Goal: Information Seeking & Learning: Learn about a topic

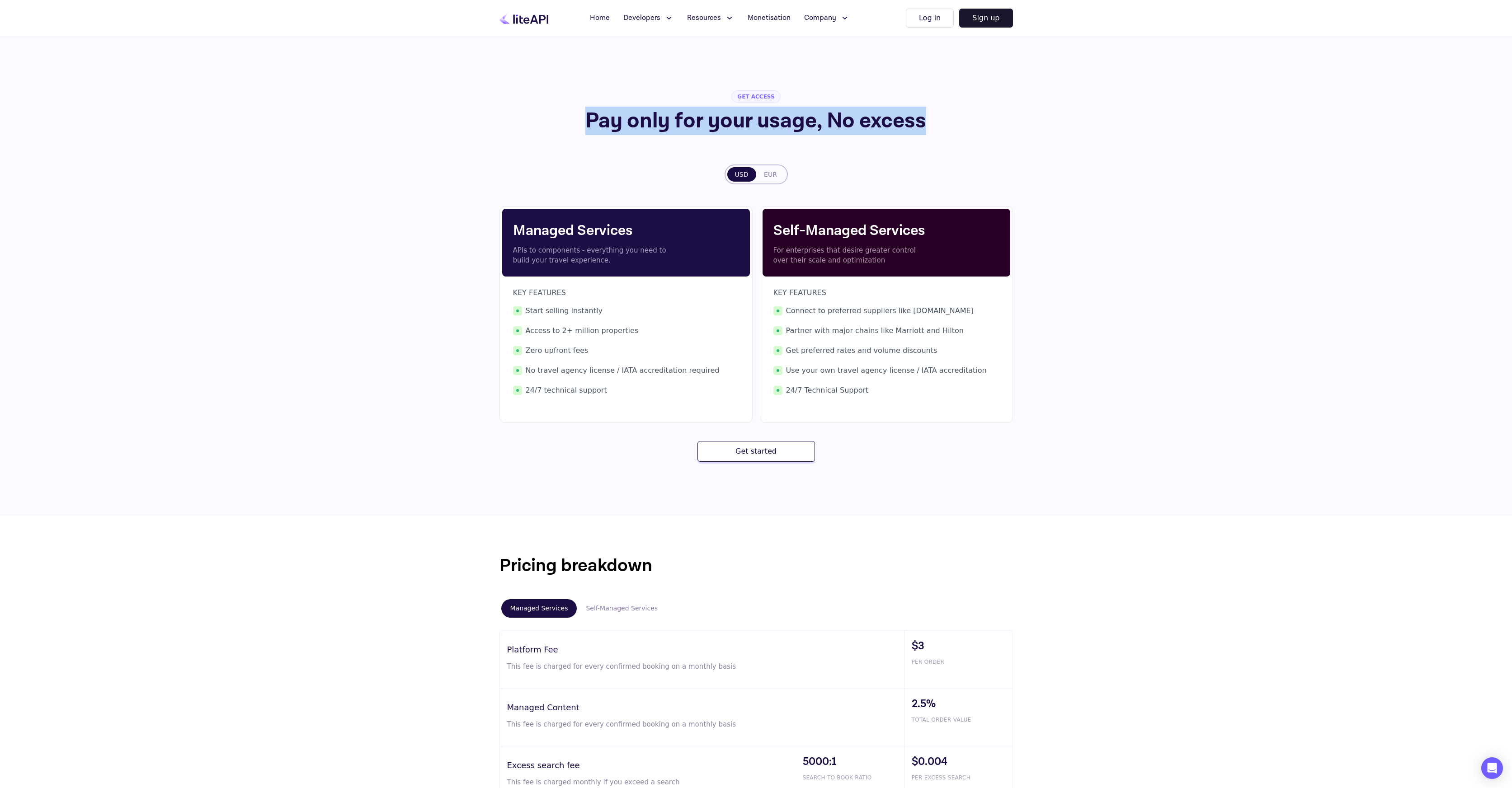
drag, startPoint x: 589, startPoint y: 117, endPoint x: 968, endPoint y: 128, distance: 379.2
click at [951, 125] on h1 "Pay only for your usage, No excess" at bounding box center [755, 121] width 462 height 22
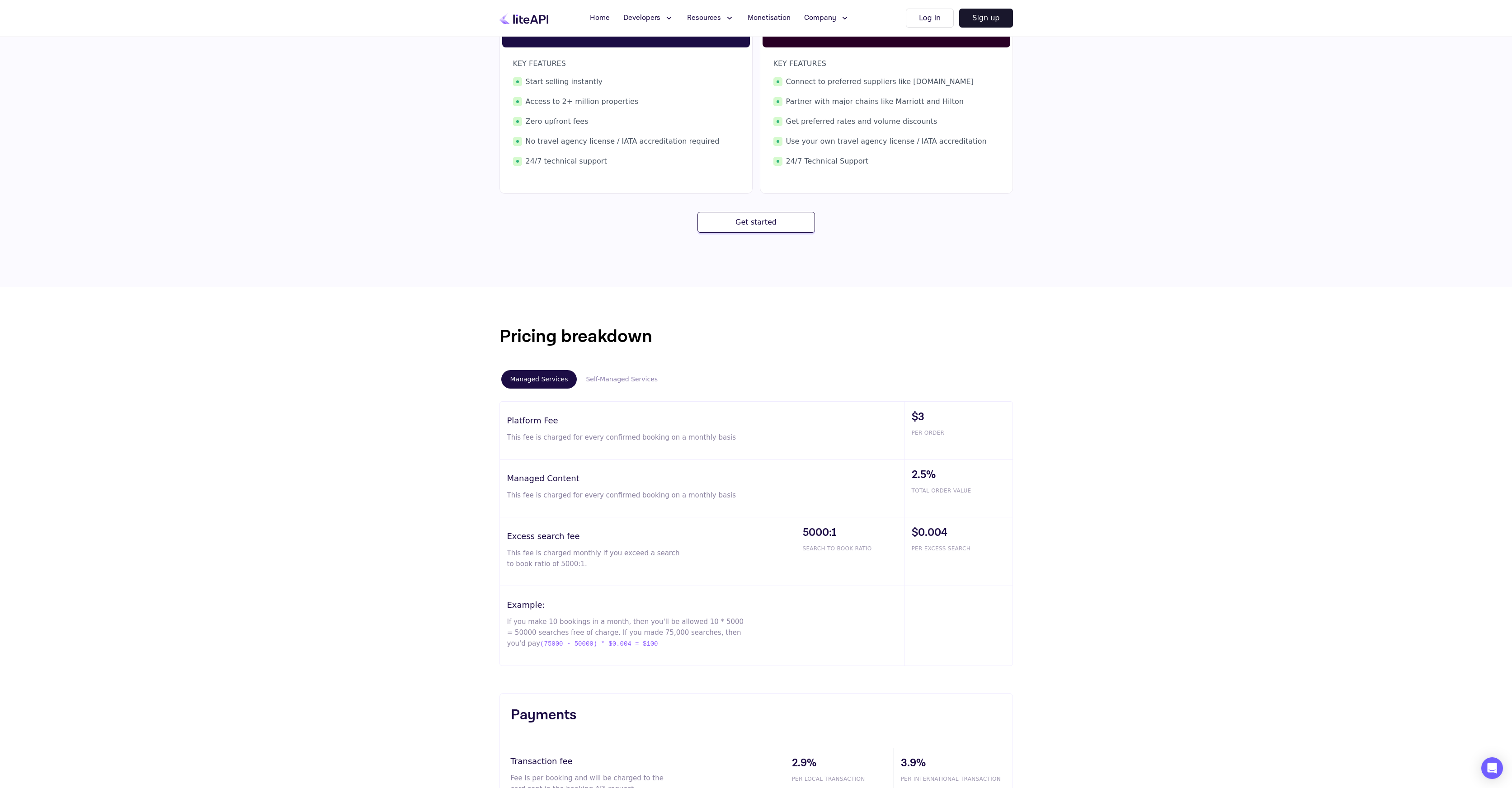
scroll to position [249, 0]
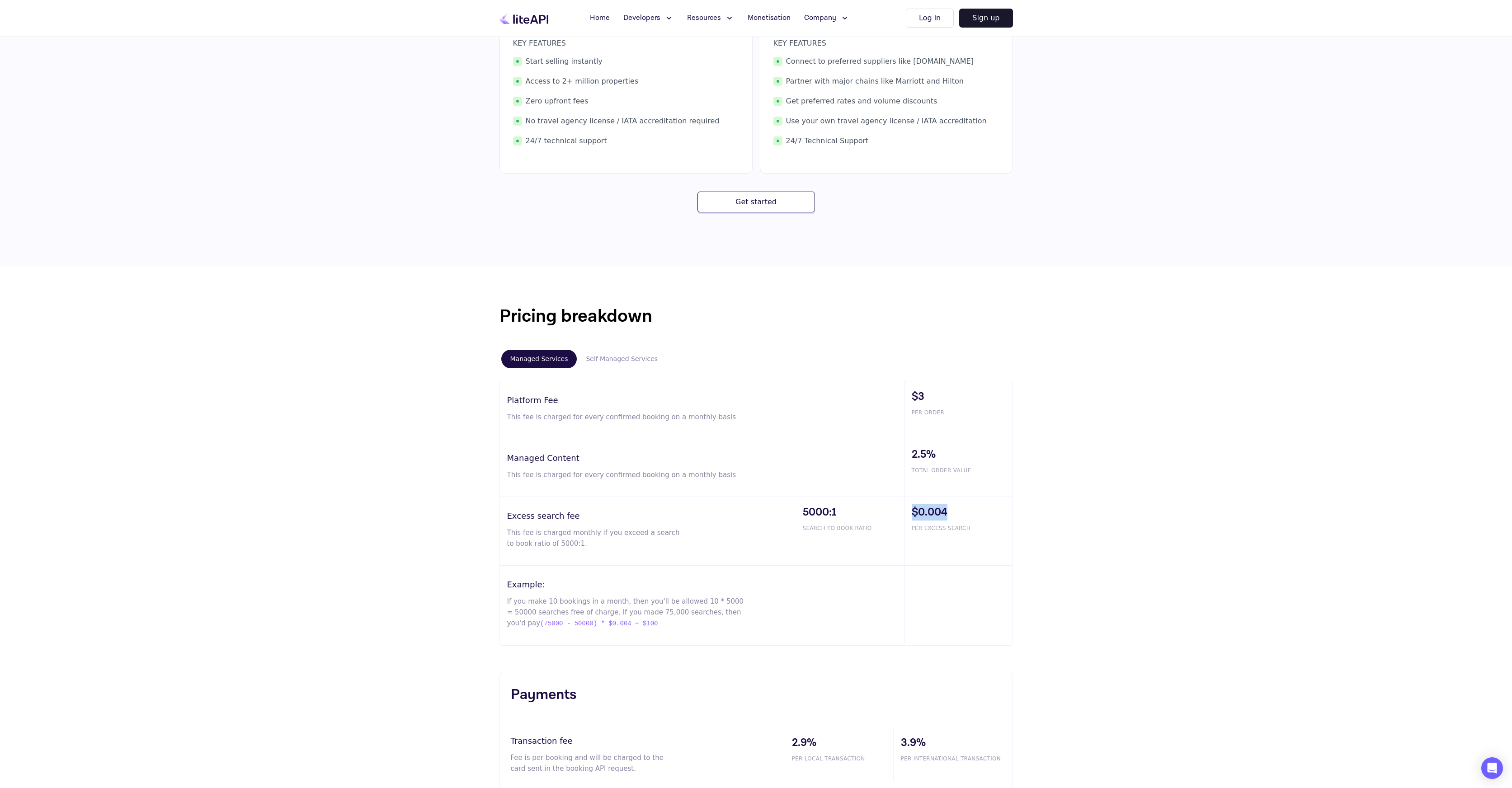
drag, startPoint x: 920, startPoint y: 512, endPoint x: 1021, endPoint y: 502, distance: 101.5
click at [976, 512] on div "$0.004 PER EXCESS SEARCH" at bounding box center [958, 531] width 109 height 68
click at [1031, 357] on div "Pricing breakdown Managed Services Self-Managed Services Platform Fee This fee …" at bounding box center [756, 547] width 1512 height 562
drag, startPoint x: 954, startPoint y: 516, endPoint x: 914, endPoint y: 512, distance: 40.2
click at [914, 512] on span "$0.004" at bounding box center [962, 512] width 101 height 16
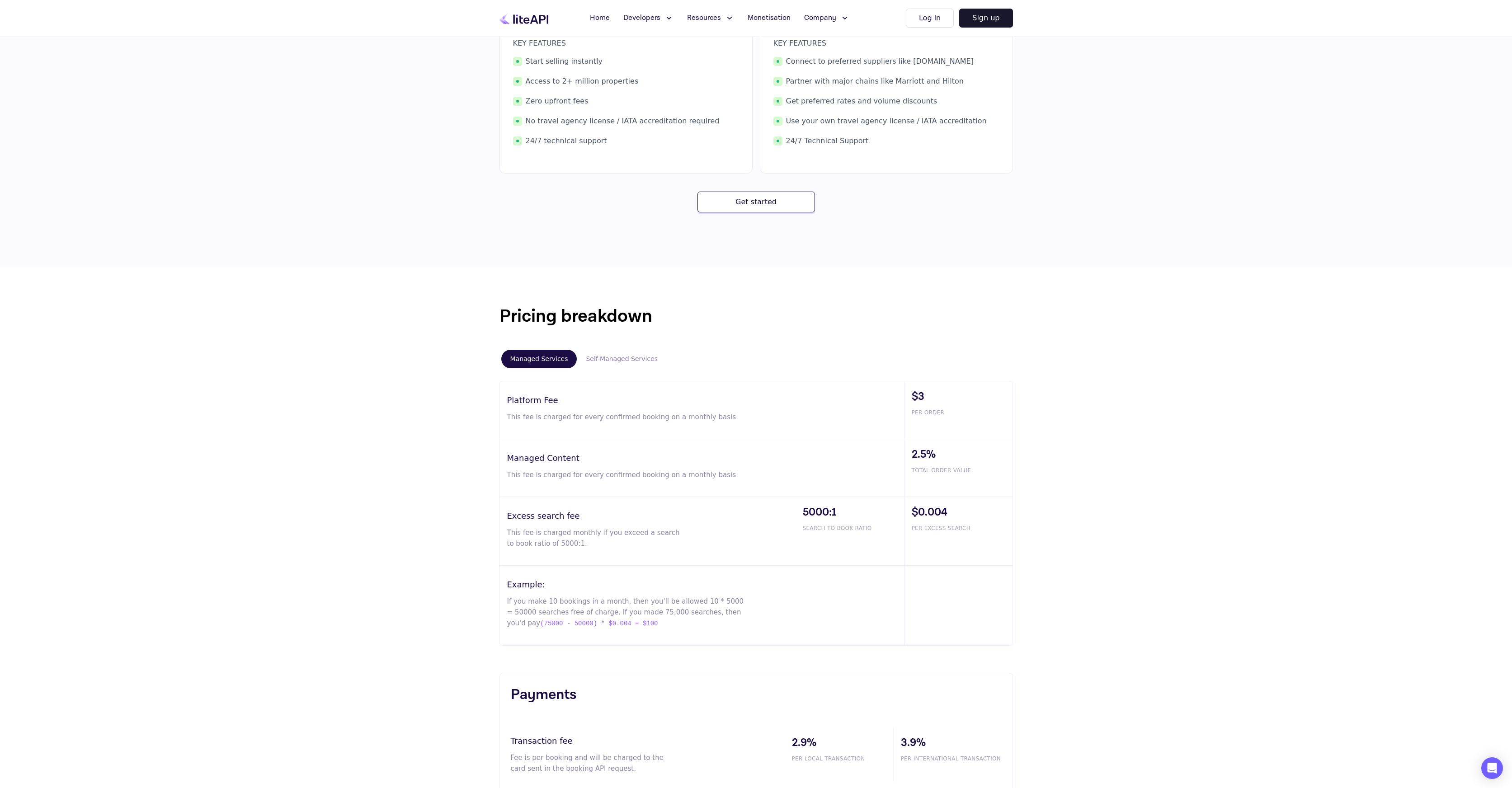
click at [984, 536] on div "$0.004 PER EXCESS SEARCH" at bounding box center [958, 531] width 109 height 68
drag, startPoint x: 1064, startPoint y: 506, endPoint x: 1066, endPoint y: 530, distance: 24.1
click at [1065, 532] on div "Pricing breakdown Managed Services Self-Managed Services Platform Fee This fee …" at bounding box center [756, 547] width 1512 height 562
click at [1054, 520] on div "Pricing breakdown Managed Services Self-Managed Services Platform Fee This fee …" at bounding box center [756, 547] width 1512 height 562
drag, startPoint x: 684, startPoint y: 601, endPoint x: 727, endPoint y: 601, distance: 43.0
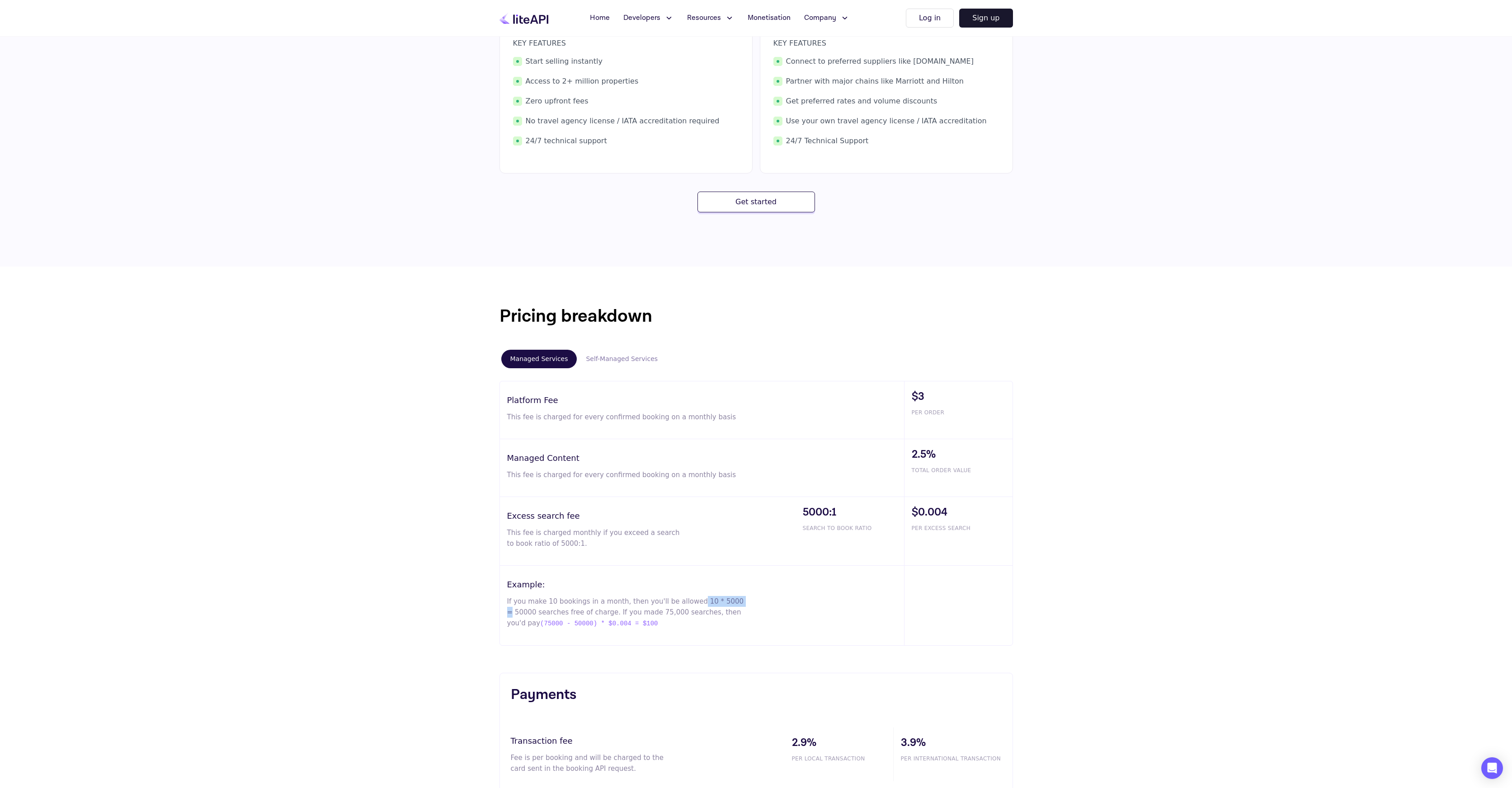
click at [727, 601] on p "If you make 10 bookings in a month, then you'll be allowed 10 * 5000 = 50000 se…" at bounding box center [626, 613] width 238 height 33
drag, startPoint x: 526, startPoint y: 611, endPoint x: 532, endPoint y: 610, distance: 6.1
click at [528, 611] on p "If you make 10 bookings in a month, then you'll be allowed 10 * 5000 = 50000 se…" at bounding box center [626, 613] width 238 height 33
click at [568, 627] on span "(75000 - 50000) * $0.004 = $100" at bounding box center [599, 624] width 117 height 11
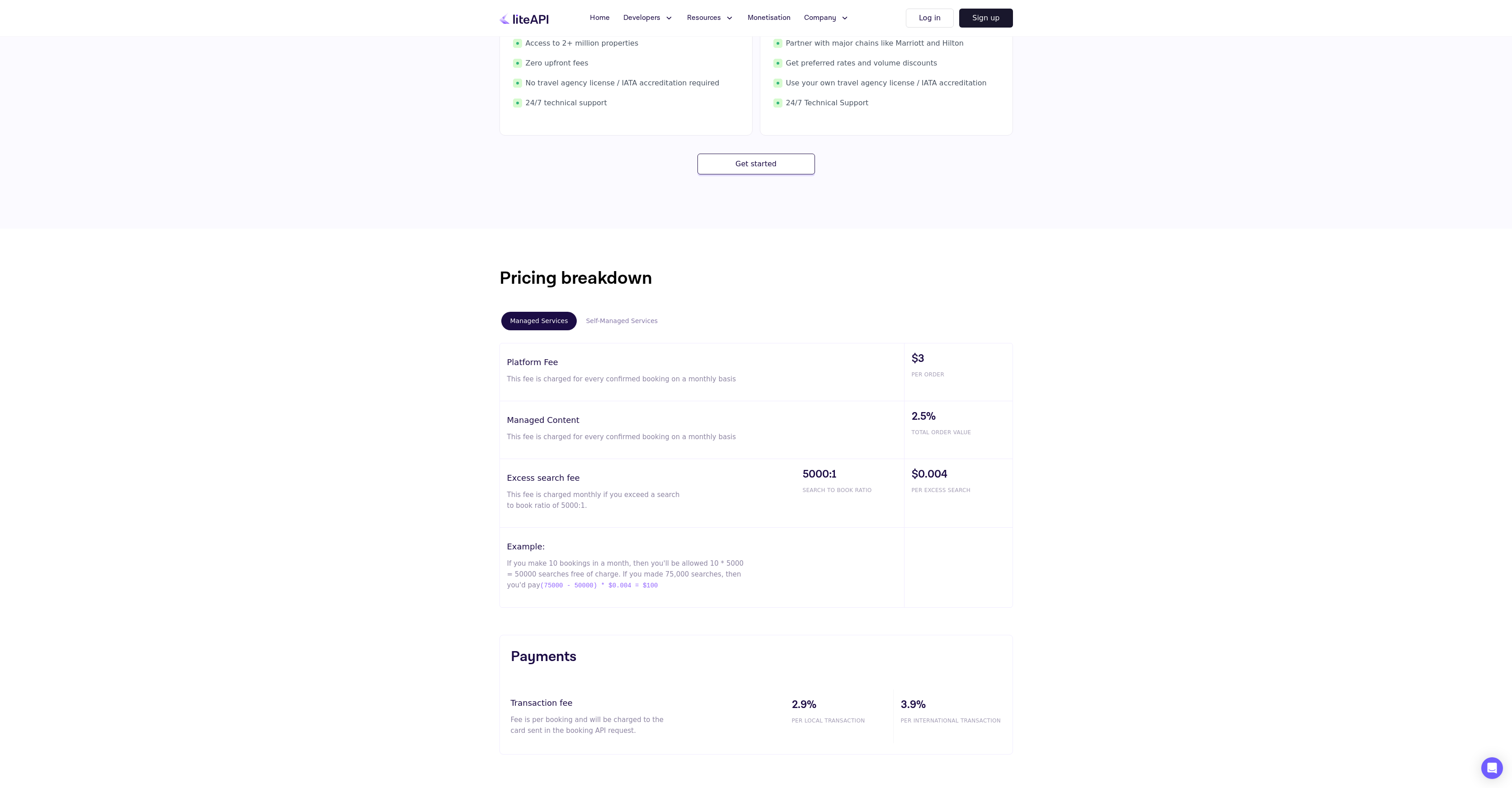
scroll to position [297, 0]
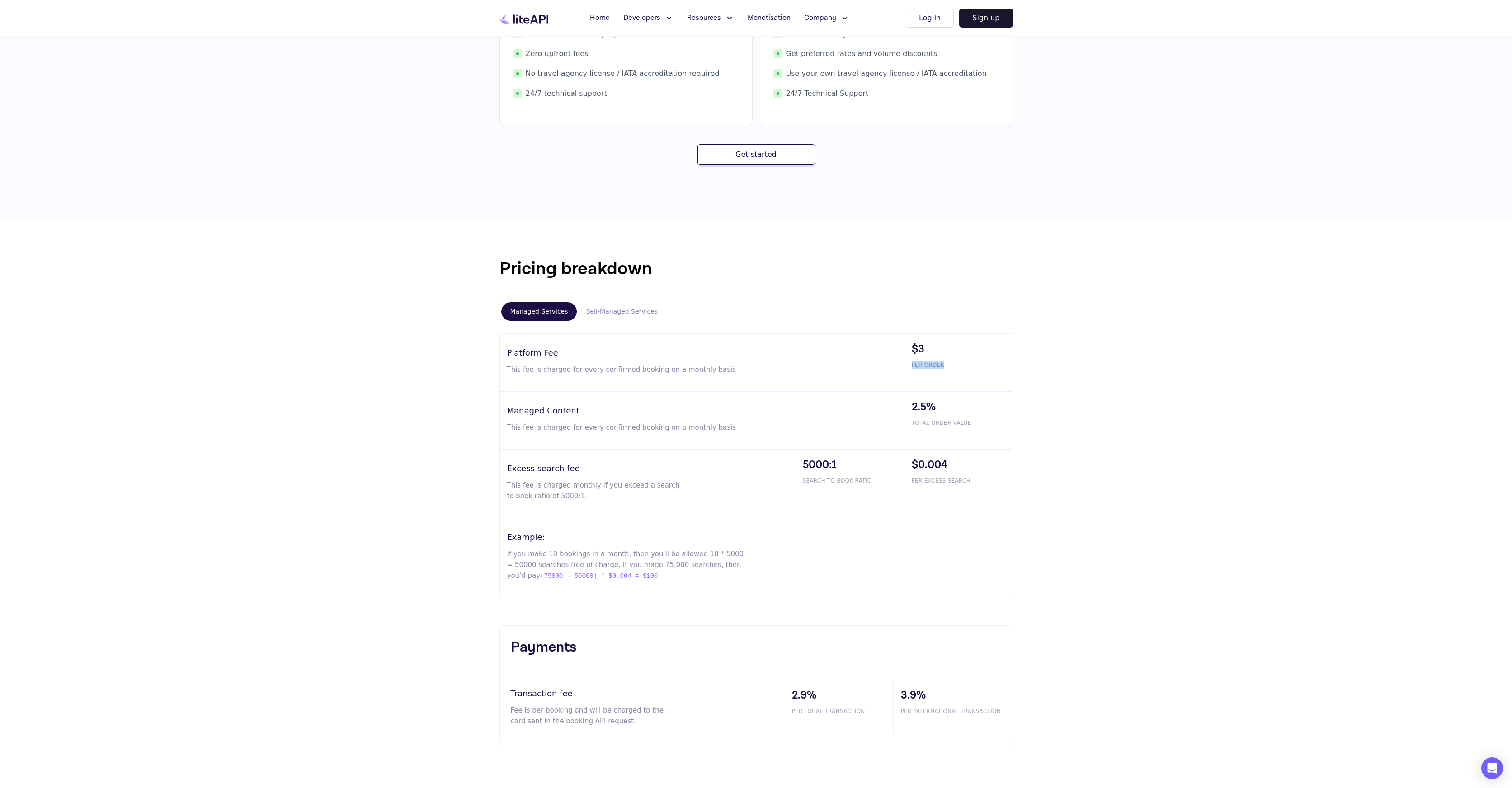
drag, startPoint x: 925, startPoint y: 364, endPoint x: 946, endPoint y: 363, distance: 21.0
click at [946, 363] on div "$3 PER ORDER" at bounding box center [958, 363] width 109 height 58
click at [1045, 343] on div "Pricing breakdown Managed Services Self-Managed Services Platform Fee This fee …" at bounding box center [756, 500] width 1512 height 562
drag, startPoint x: 508, startPoint y: 371, endPoint x: 764, endPoint y: 370, distance: 256.0
click at [764, 370] on div "Platform Fee This fee is charged for every confirmed booking on a monthly basis" at bounding box center [702, 363] width 404 height 58
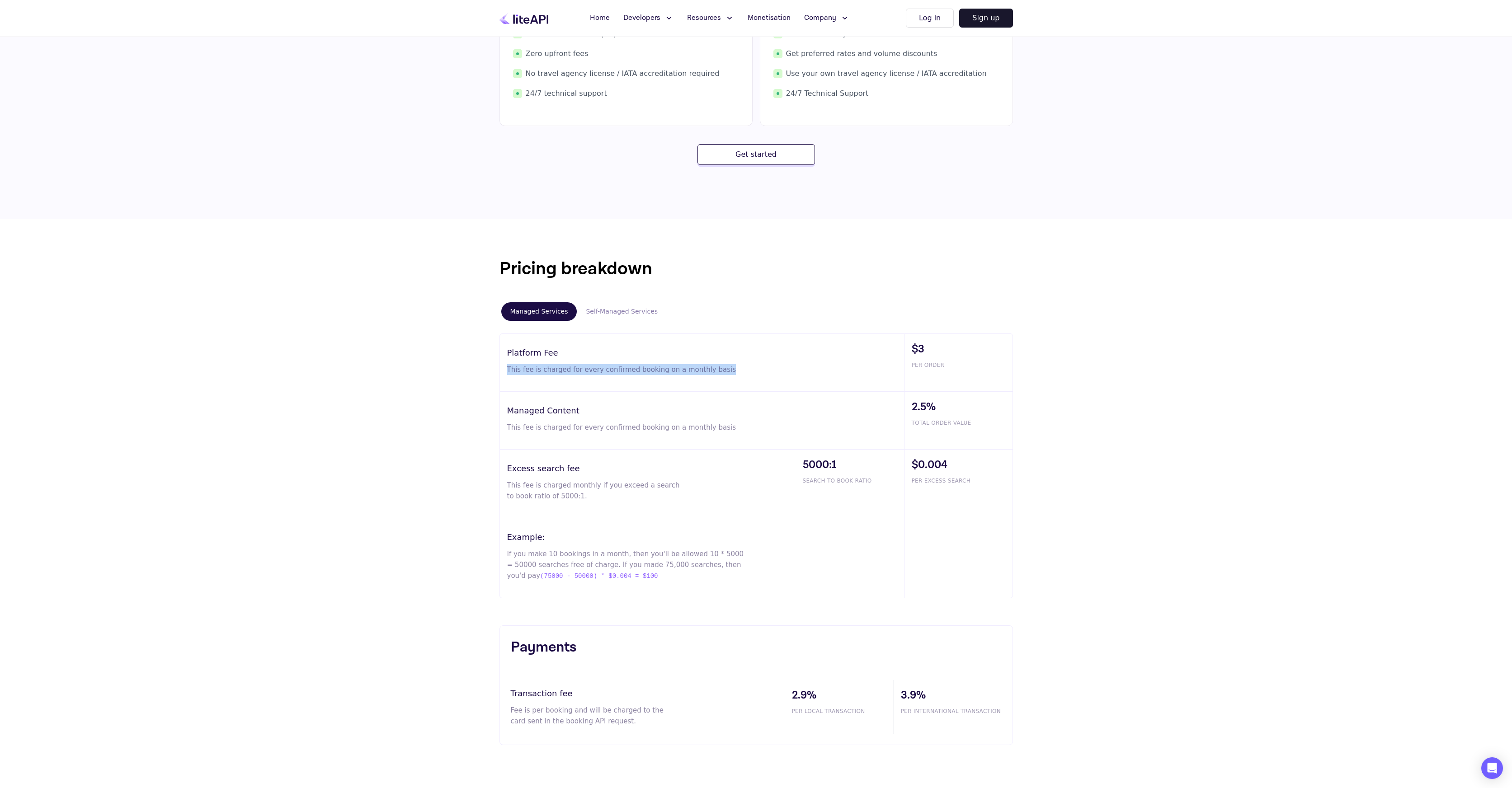
click at [762, 372] on div "Platform Fee This fee is charged for every confirmed booking on a monthly basis" at bounding box center [702, 363] width 404 height 58
drag, startPoint x: 494, startPoint y: 350, endPoint x: 627, endPoint y: 353, distance: 133.0
click at [627, 353] on div "Pricing breakdown Managed Services Self-Managed Services Platform Fee This fee …" at bounding box center [756, 427] width 542 height 343
click at [623, 367] on p "This fee is charged for every confirmed booking on a monthly basis" at bounding box center [626, 370] width 238 height 11
drag, startPoint x: 511, startPoint y: 369, endPoint x: 760, endPoint y: 373, distance: 249.0
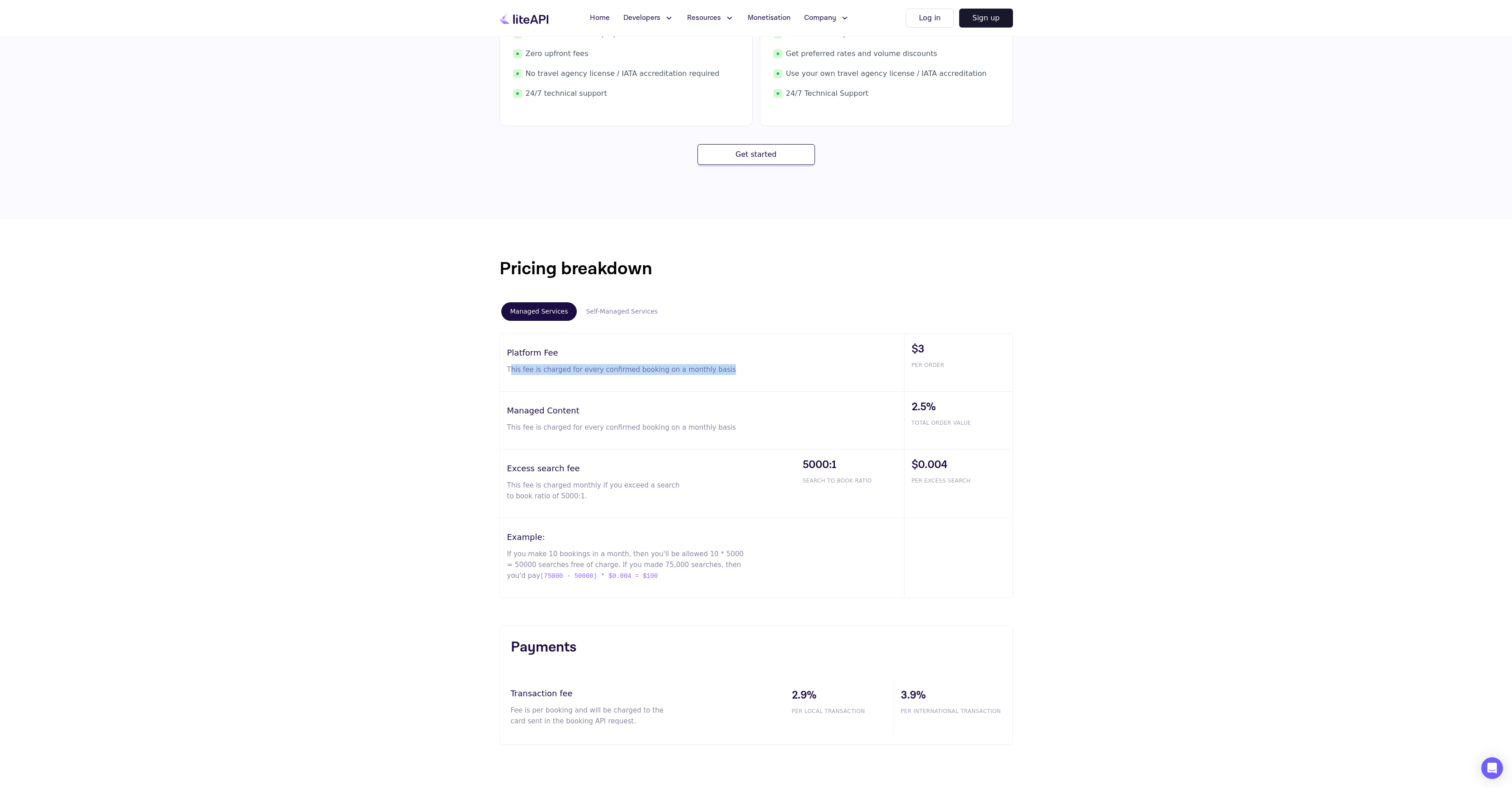
click at [760, 373] on div "Platform Fee This fee is charged for every confirmed booking on a monthly basis" at bounding box center [702, 363] width 404 height 58
click at [1054, 289] on div "Pricing breakdown Managed Services Self-Managed Services Platform Fee This fee …" at bounding box center [756, 500] width 1512 height 562
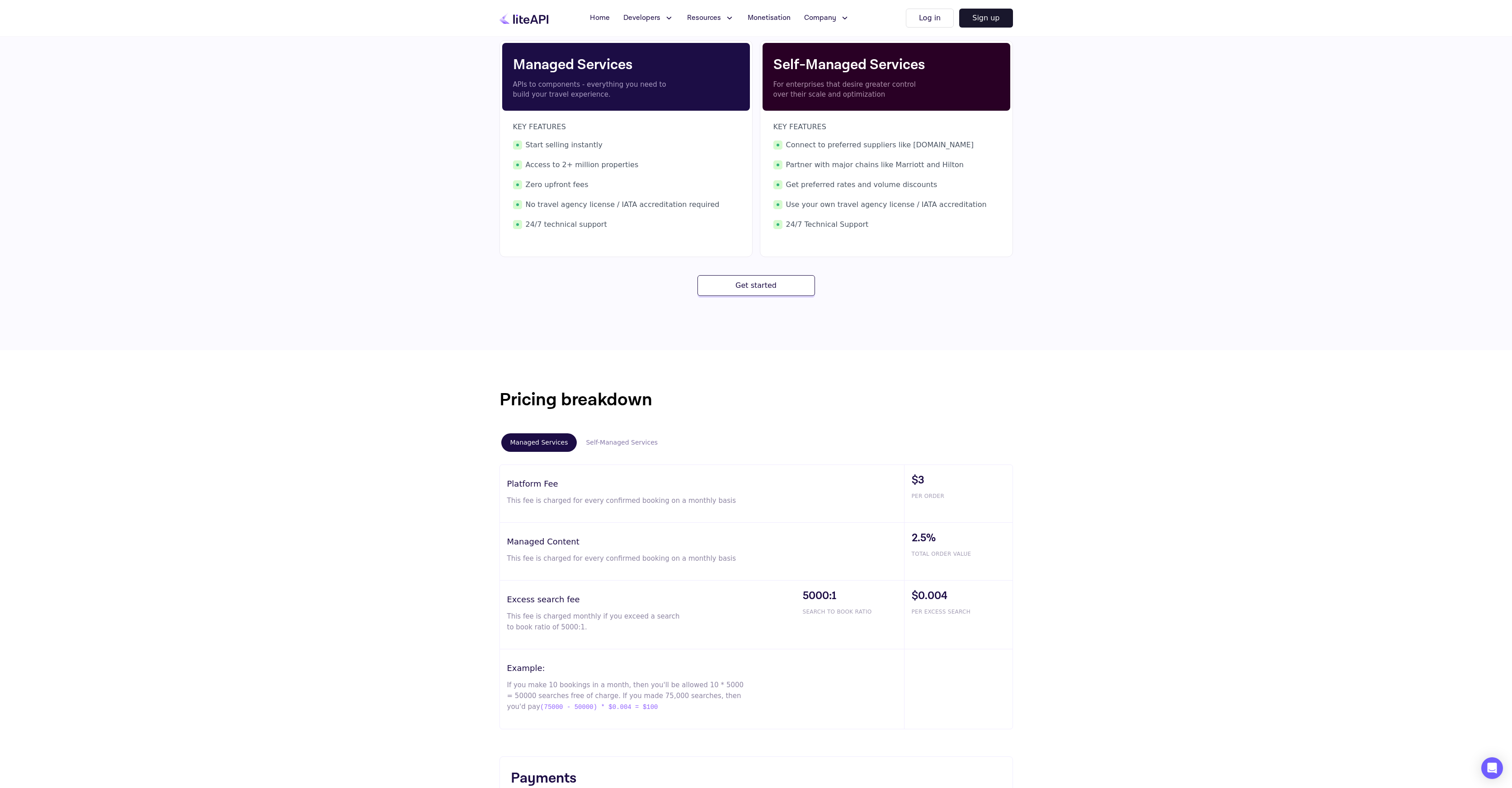
scroll to position [0, 0]
